Goal: Task Accomplishment & Management: Manage account settings

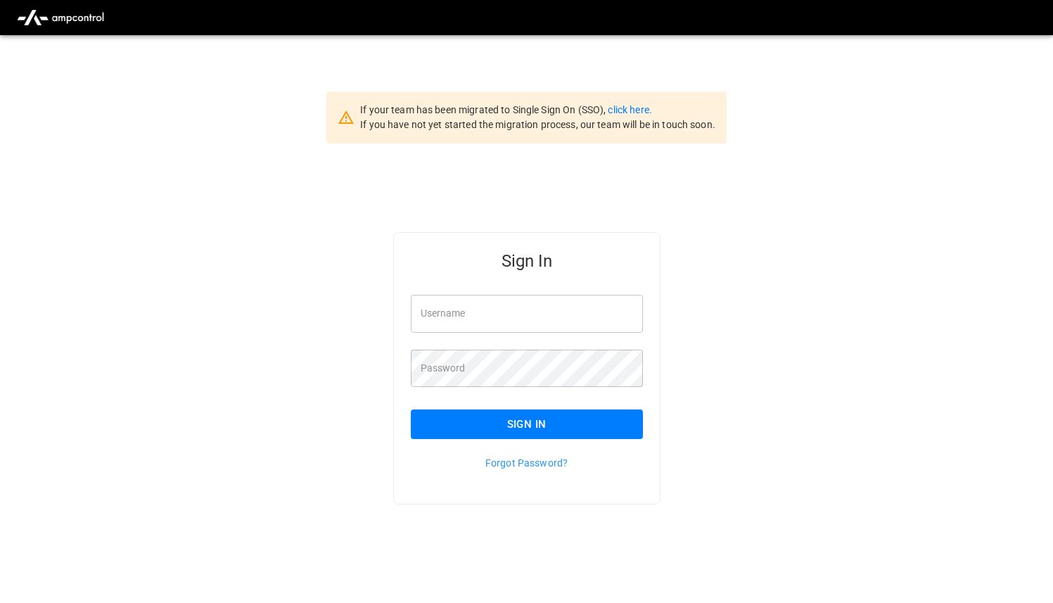
type input "**********"
click at [504, 318] on input "**********" at bounding box center [527, 313] width 232 height 37
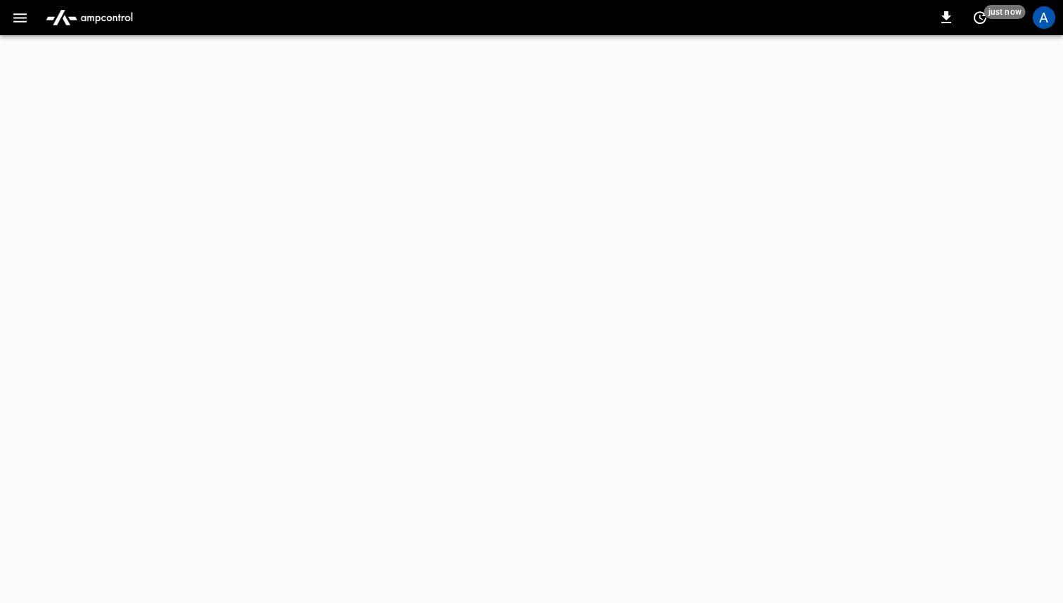
click at [15, 18] on icon "button" at bounding box center [20, 18] width 18 height 18
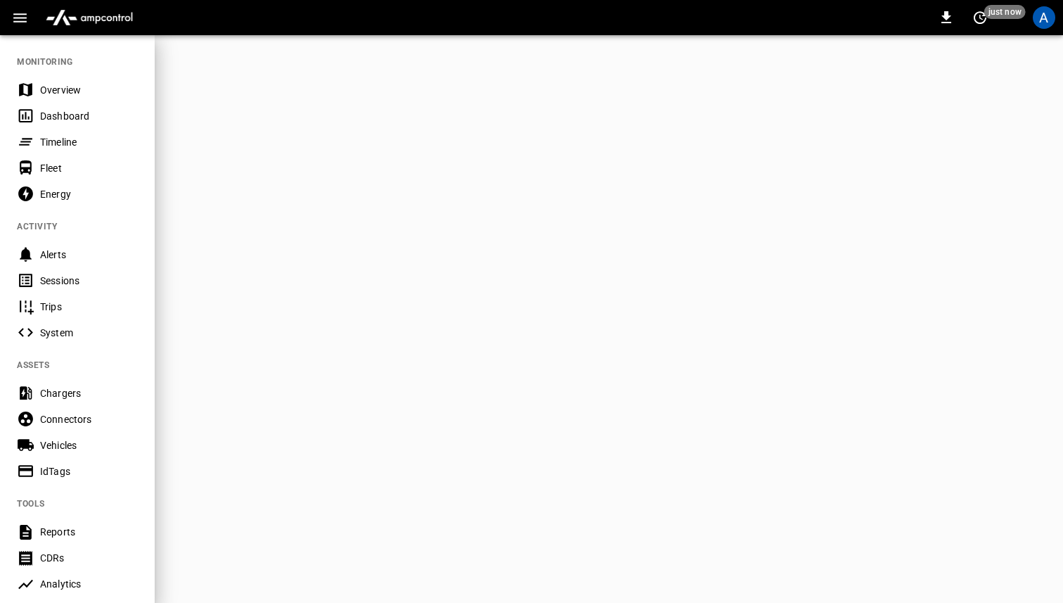
scroll to position [300, 0]
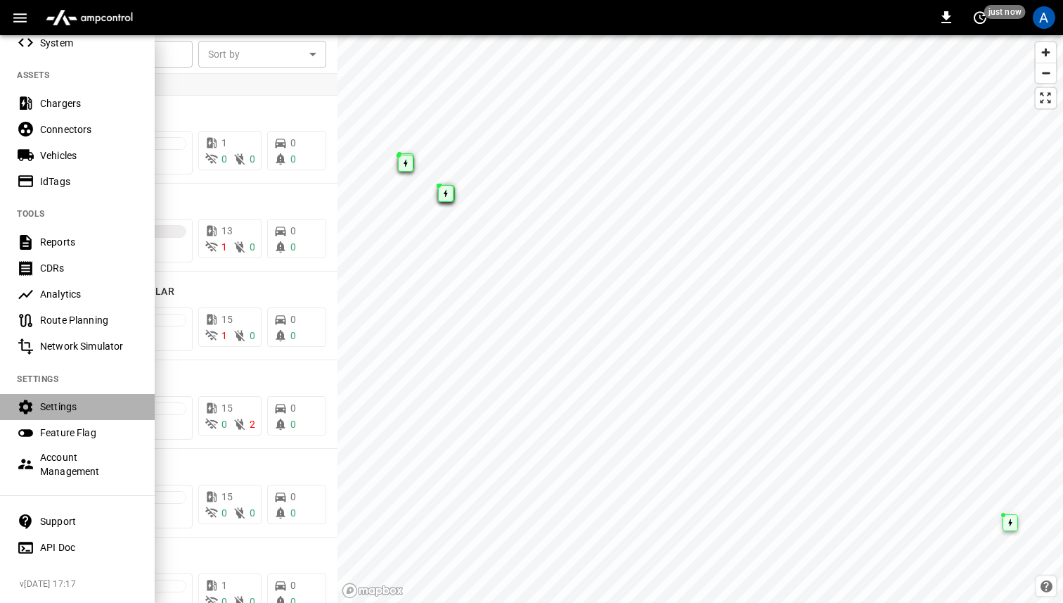
click at [71, 399] on div "Settings" at bounding box center [89, 406] width 98 height 14
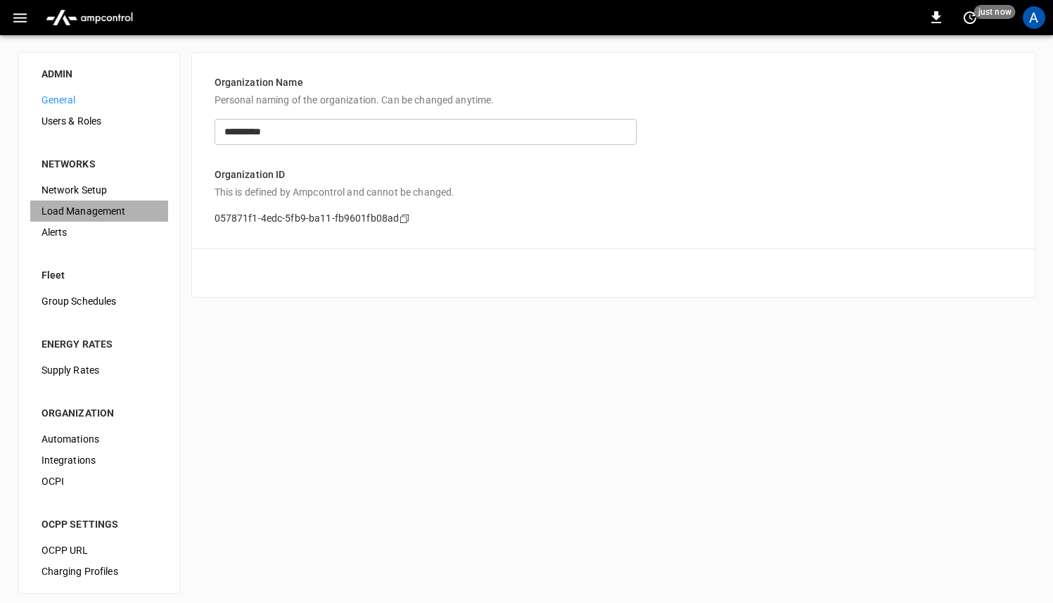
click at [110, 212] on span "Load Management" at bounding box center [98, 211] width 115 height 15
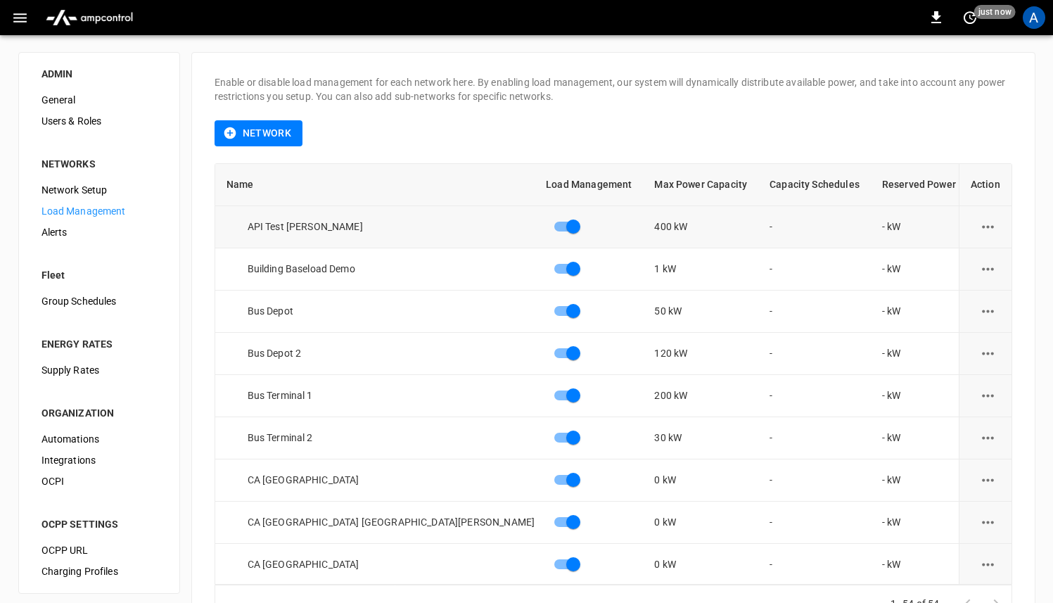
click at [982, 227] on icon "load management options" at bounding box center [988, 226] width 12 height 3
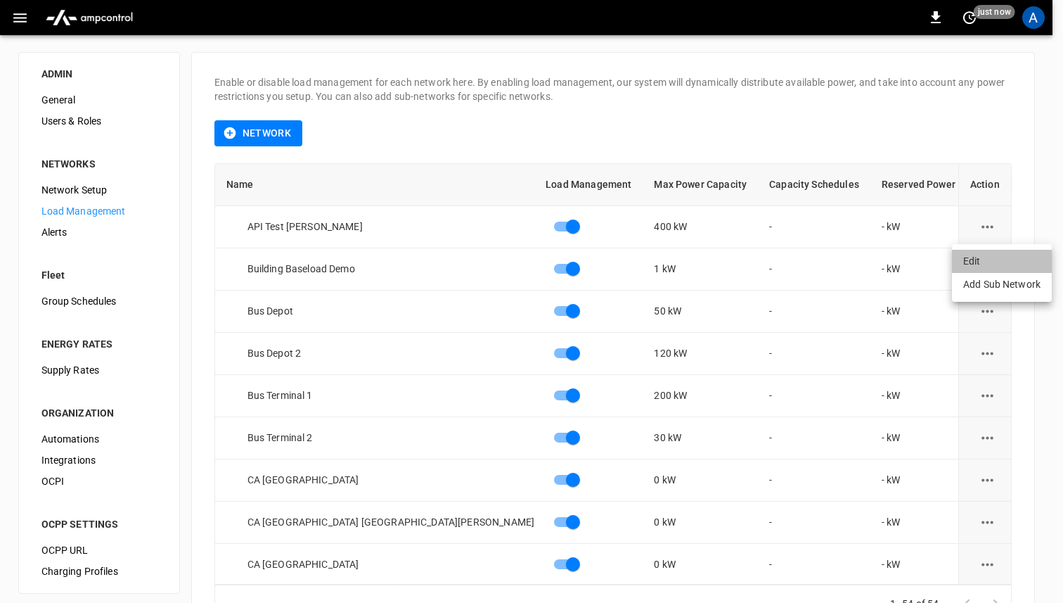
click at [981, 261] on li "Edit" at bounding box center [1002, 261] width 100 height 23
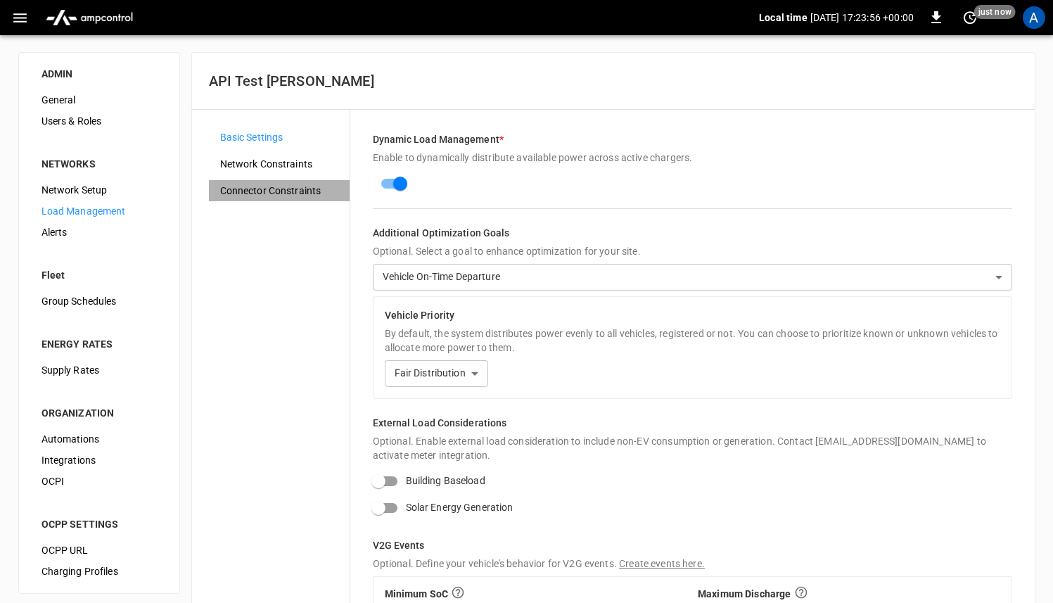
click at [282, 189] on span "Connector Constraints" at bounding box center [279, 191] width 118 height 15
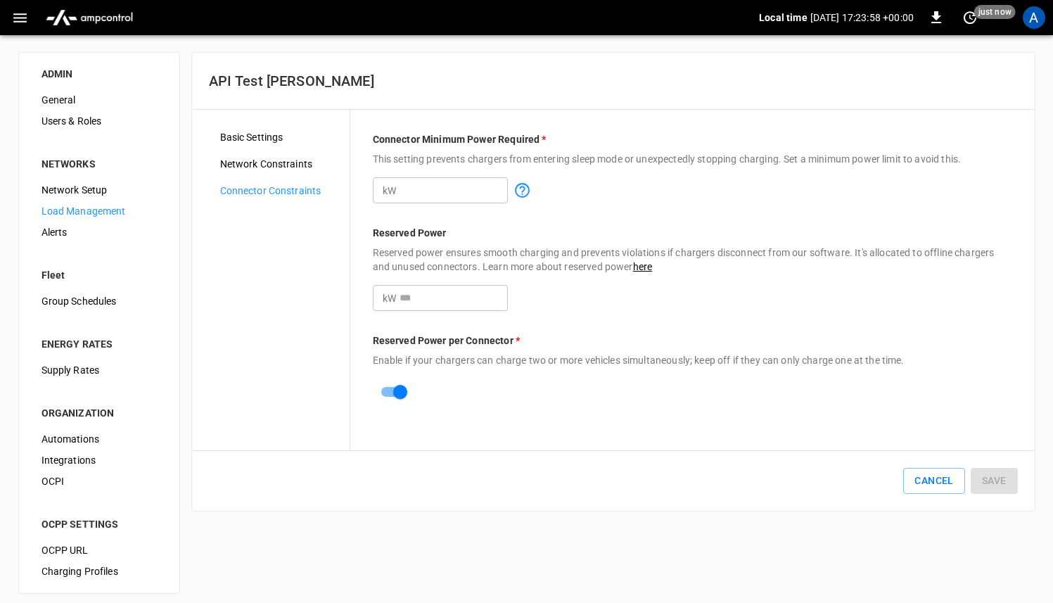
click at [646, 268] on link "here" at bounding box center [643, 266] width 20 height 11
click at [17, 22] on icon "button" at bounding box center [20, 18] width 18 height 18
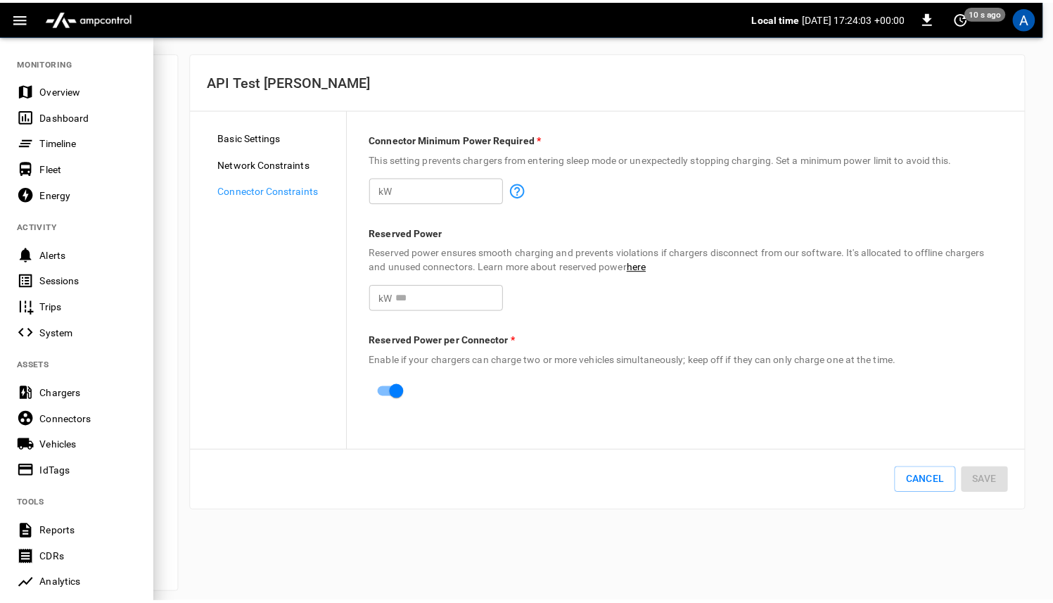
scroll to position [300, 0]
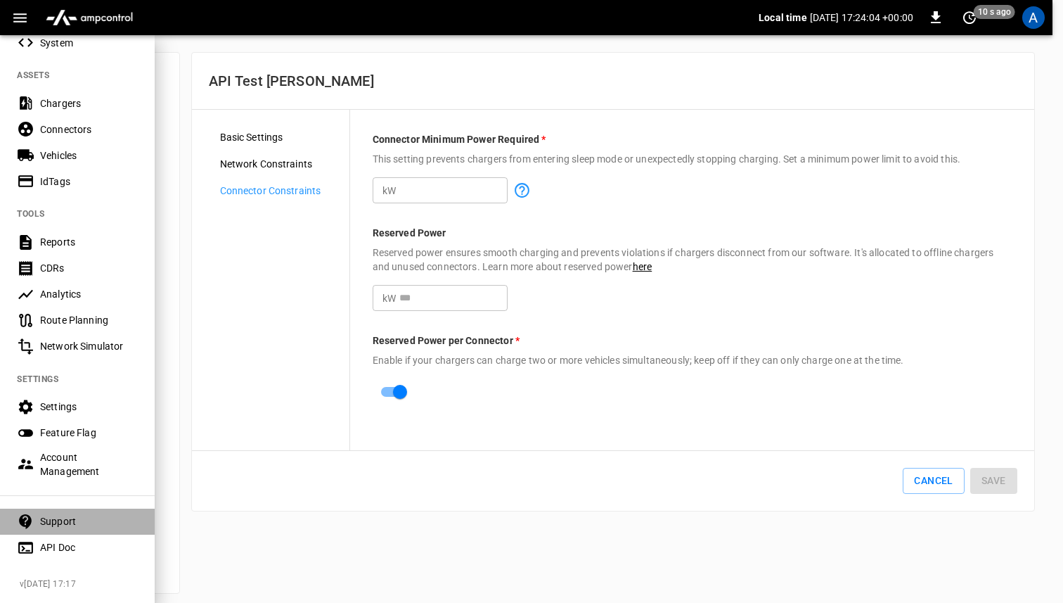
click at [75, 514] on div "Support" at bounding box center [89, 521] width 98 height 14
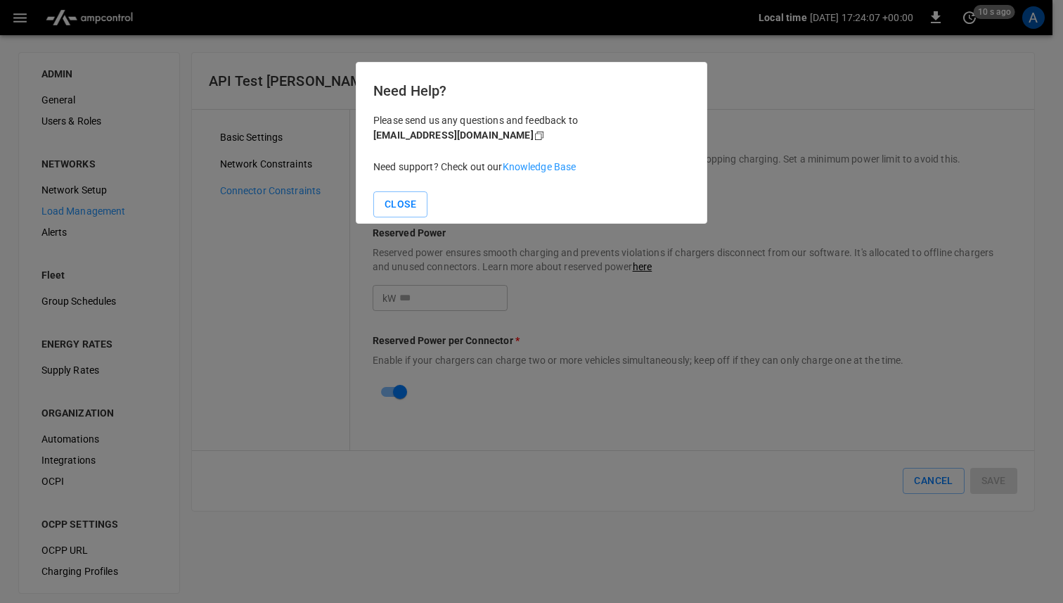
click at [543, 167] on link "Knowledge Base" at bounding box center [540, 166] width 74 height 11
click at [397, 203] on button "Close" at bounding box center [400, 204] width 54 height 26
